Goal: Find specific page/section: Find specific page/section

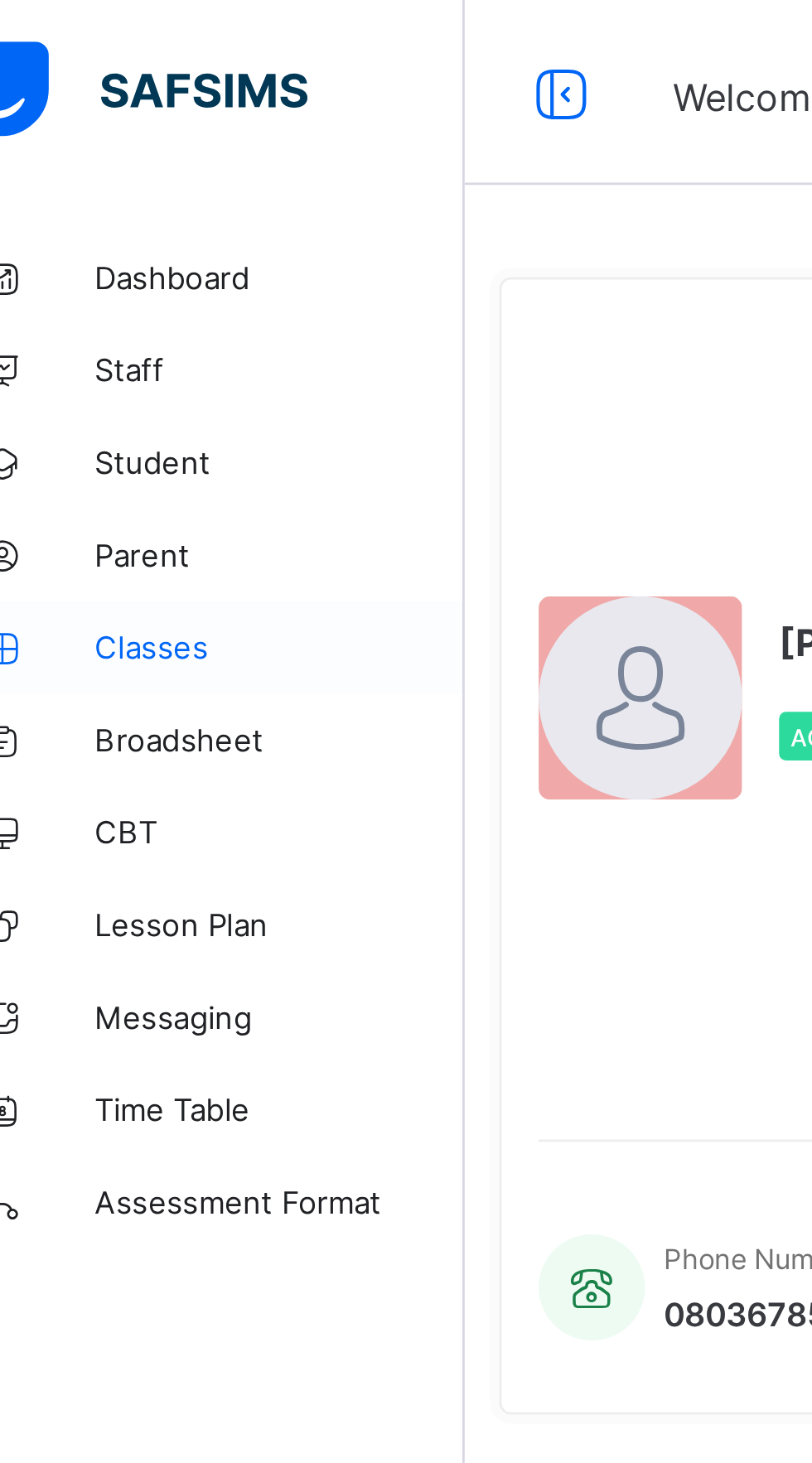
click at [84, 235] on span "Classes" at bounding box center [132, 231] width 132 height 13
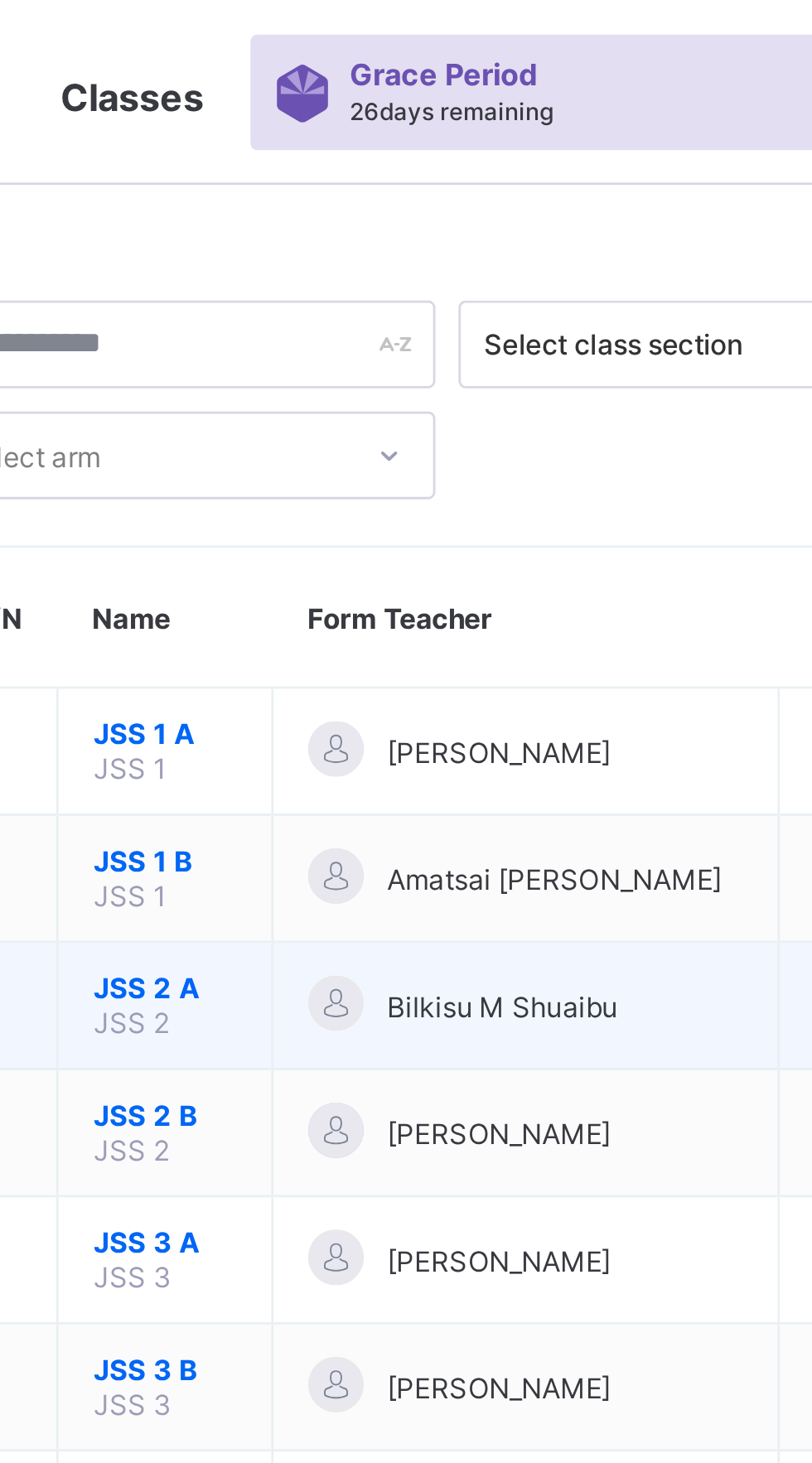
click at [465, 355] on span "Bilkisu M Shuaibu" at bounding box center [431, 361] width 83 height 12
click at [436, 363] on span "Bilkisu M Shuaibu" at bounding box center [431, 361] width 83 height 12
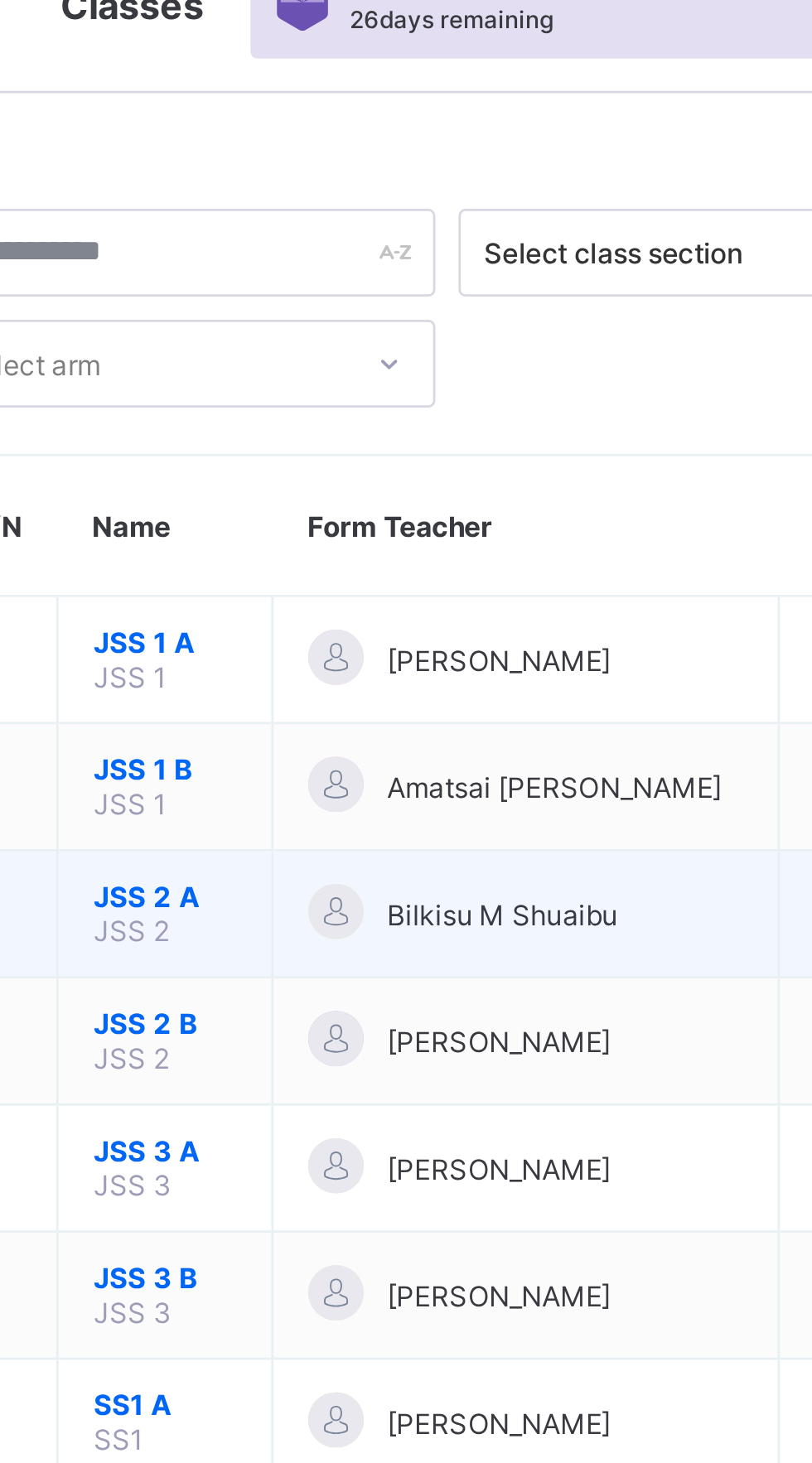
click at [380, 357] on div "Bilkisu M Shuaibu" at bounding box center [440, 361] width 156 height 23
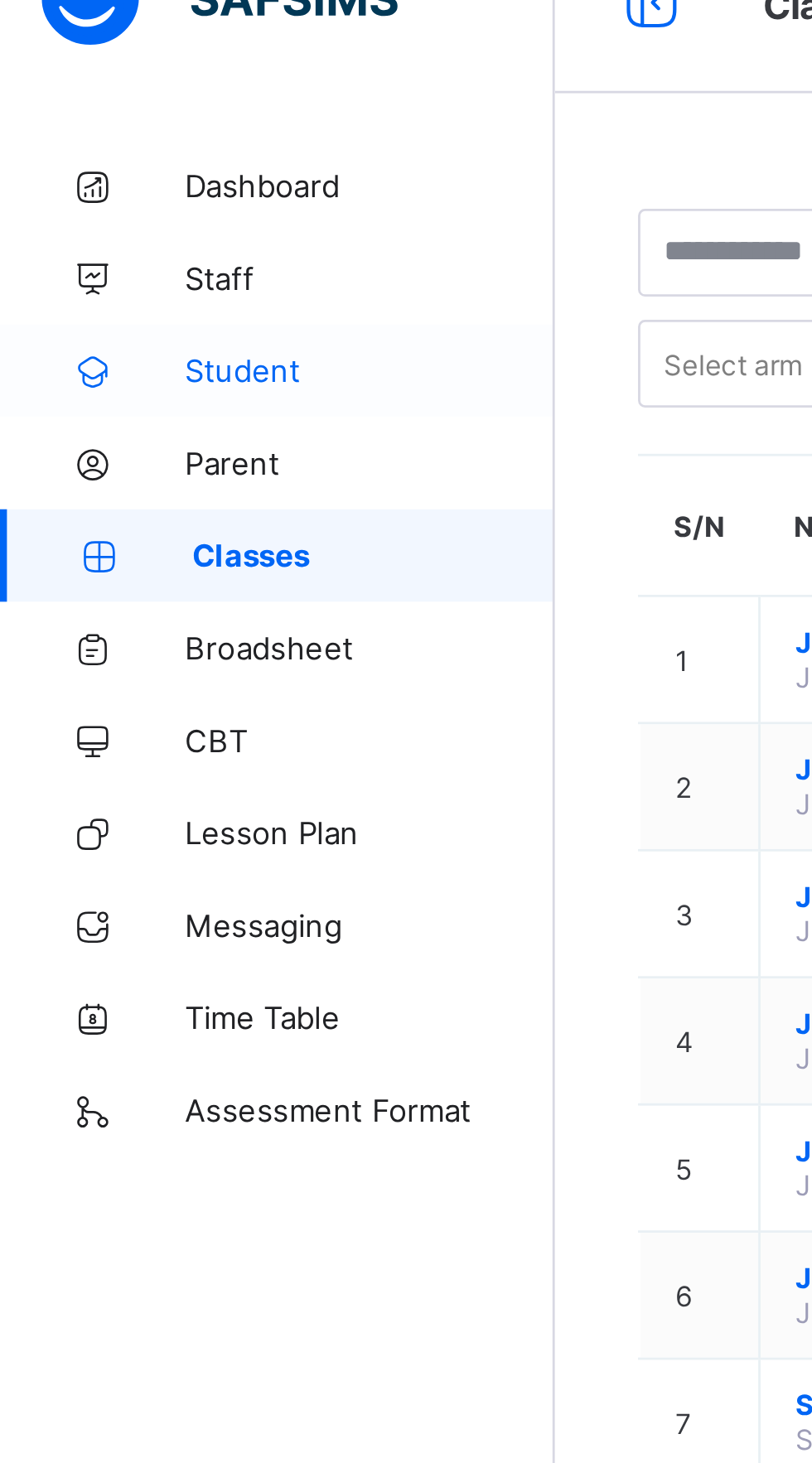
click at [91, 166] on span "Student" at bounding box center [132, 166] width 132 height 13
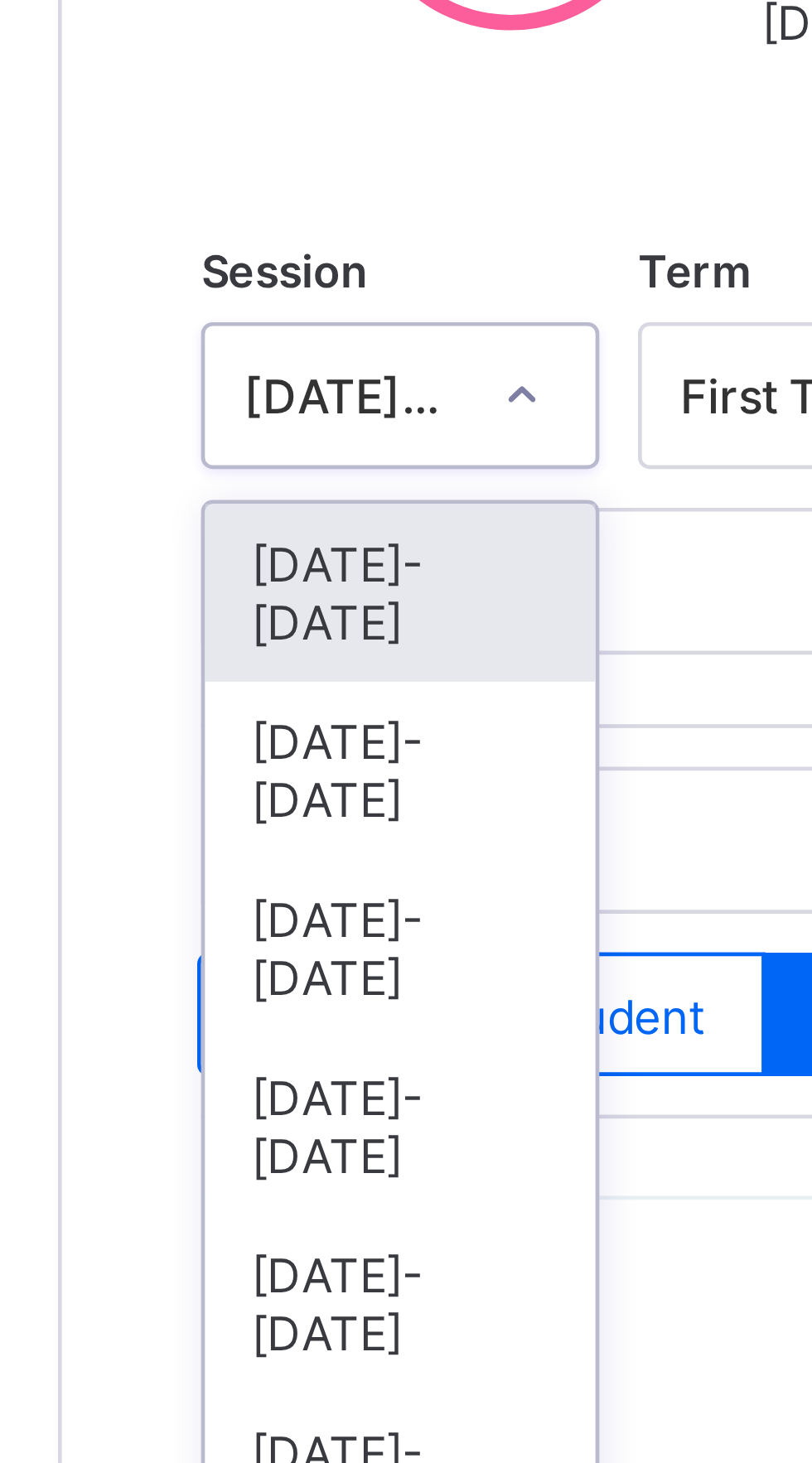
click at [289, 498] on div "[DATE]-[DATE]" at bounding box center [272, 505] width 84 height 39
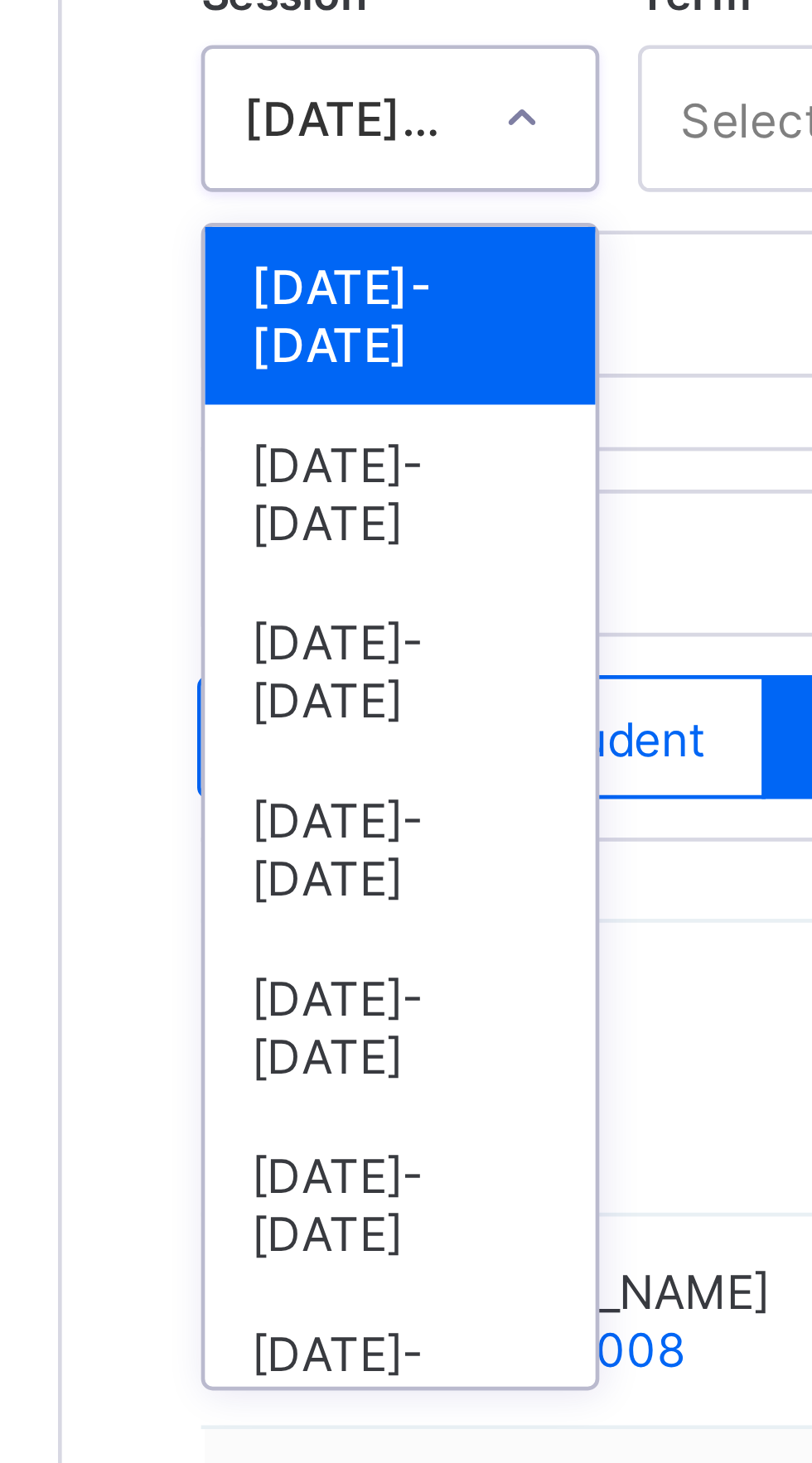
click at [300, 493] on div "[DATE]-[DATE]" at bounding box center [272, 505] width 84 height 39
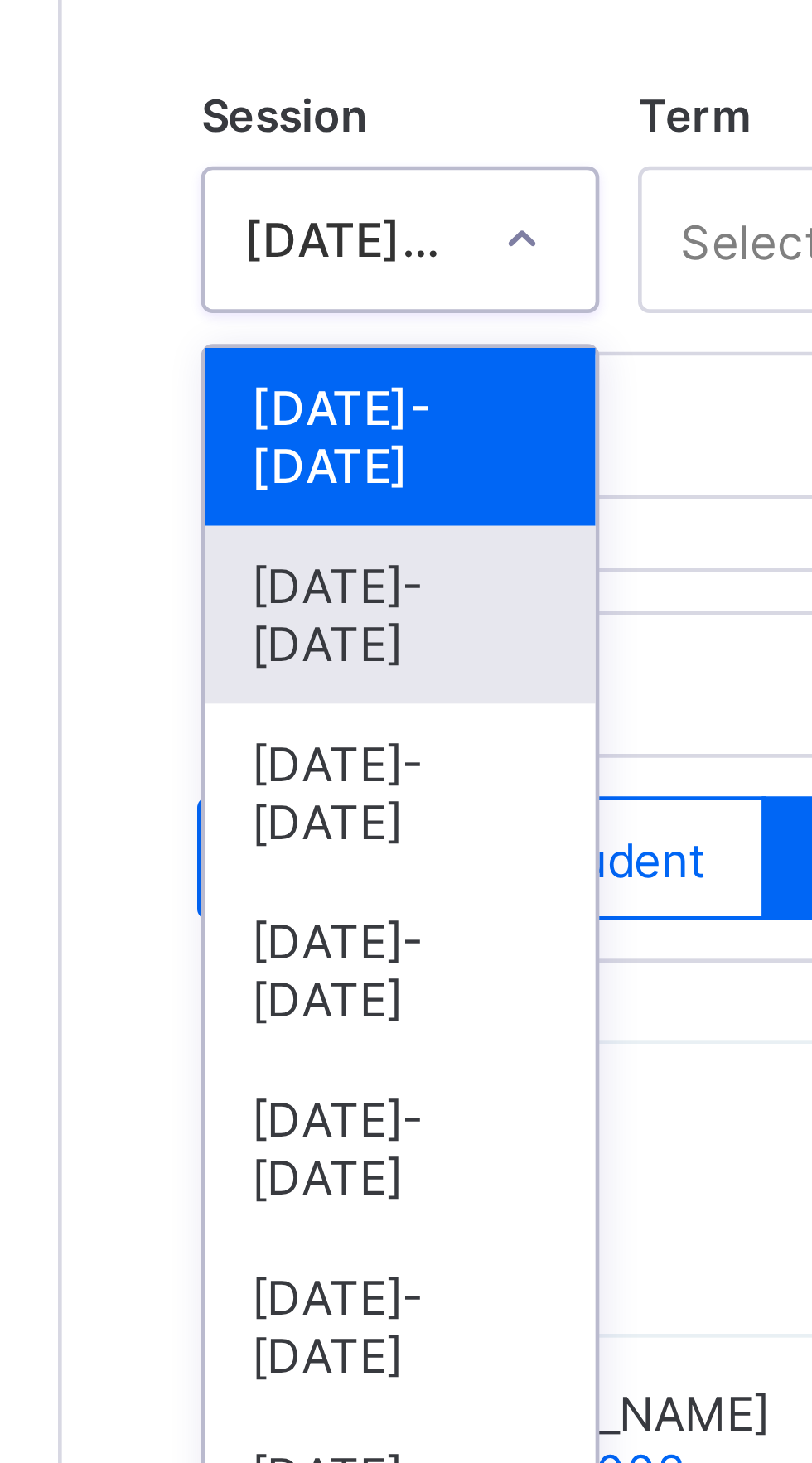
click at [289, 525] on div "2024-2025" at bounding box center [272, 544] width 84 height 39
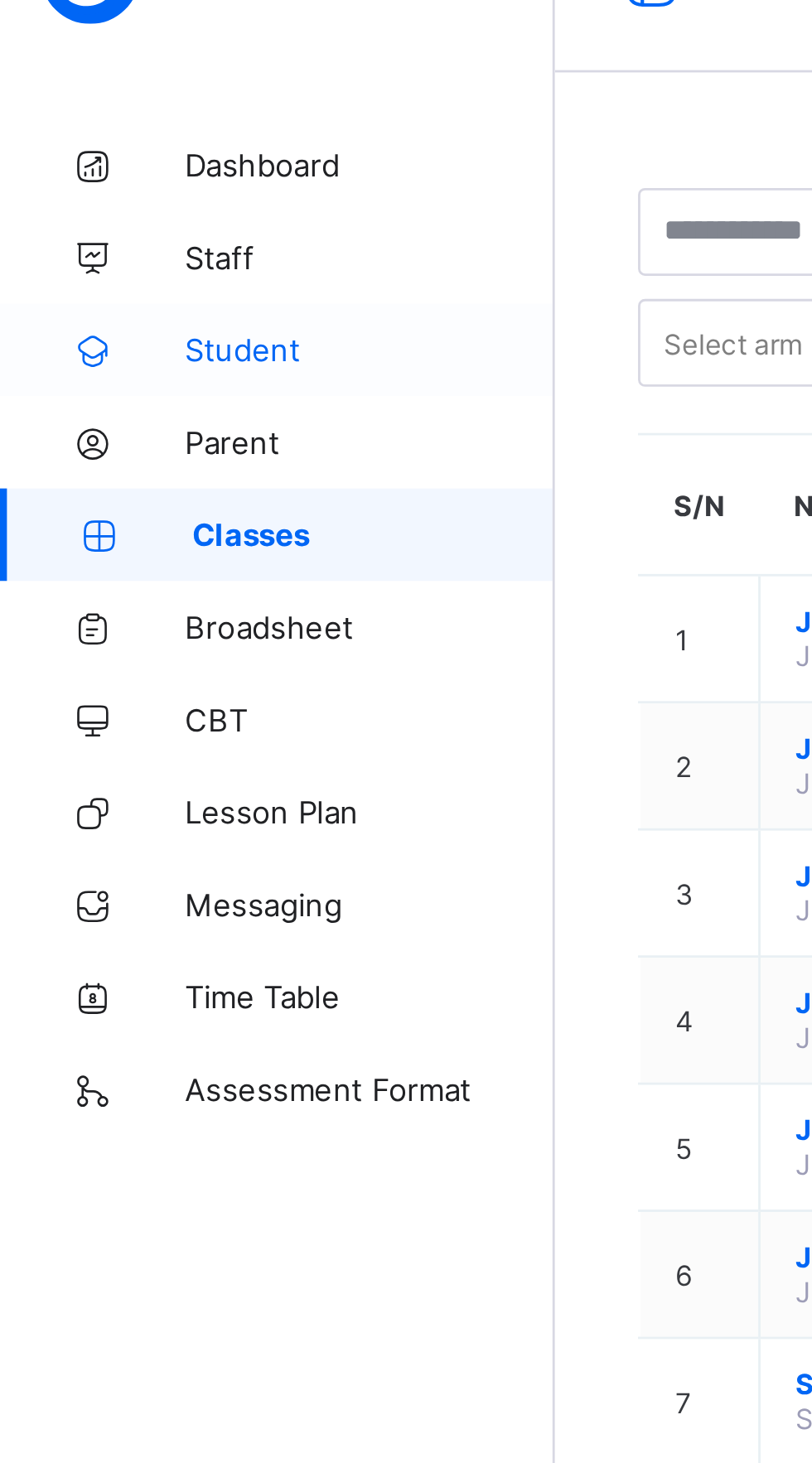
click at [99, 169] on span "Student" at bounding box center [132, 166] width 132 height 13
